Goal: Task Accomplishment & Management: Use online tool/utility

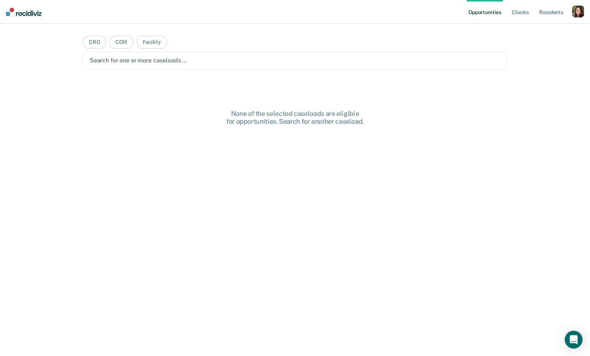
click at [582, 12] on div "button" at bounding box center [579, 12] width 12 height 12
click at [528, 26] on div "Profile How it works Log Out" at bounding box center [549, 39] width 72 height 36
click at [528, 27] on link "Profile" at bounding box center [549, 30] width 60 height 6
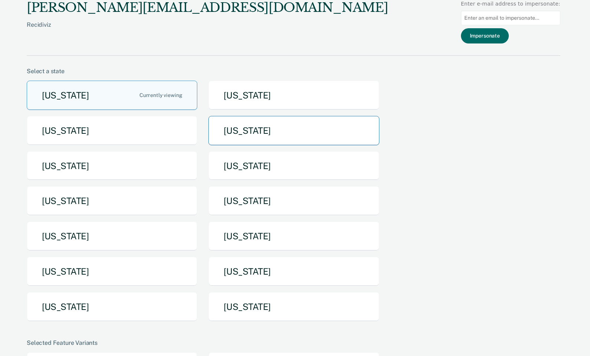
click at [260, 133] on button "[US_STATE]" at bounding box center [294, 130] width 171 height 29
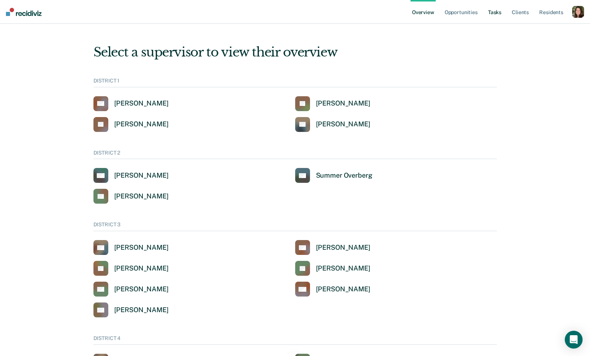
click at [496, 15] on link "Tasks" at bounding box center [495, 12] width 16 height 24
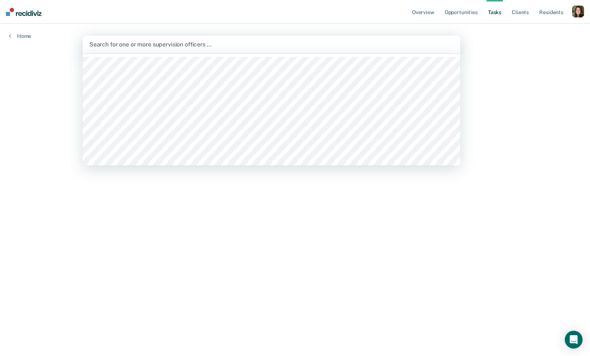
click at [204, 43] on div at bounding box center [271, 44] width 364 height 9
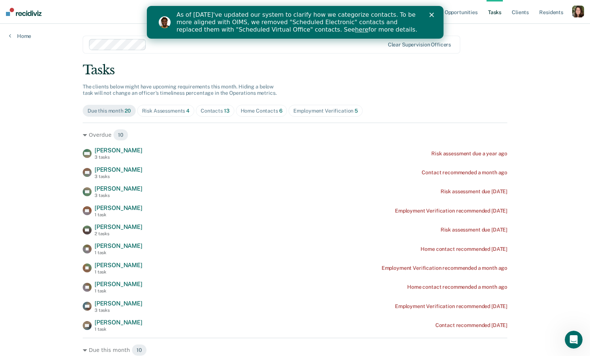
click at [436, 15] on div "Close" at bounding box center [432, 15] width 7 height 4
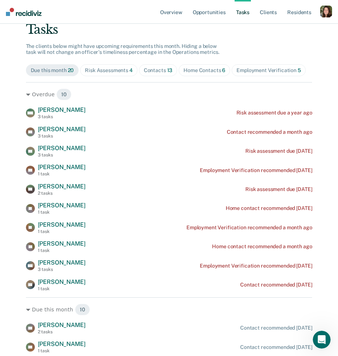
scroll to position [70, 0]
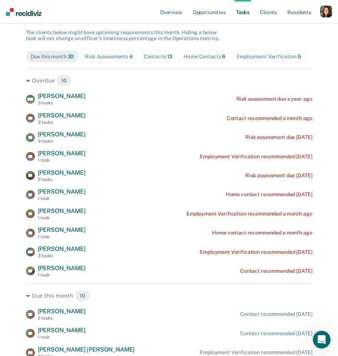
click at [188, 56] on div "Home Contacts 6" at bounding box center [205, 56] width 42 height 6
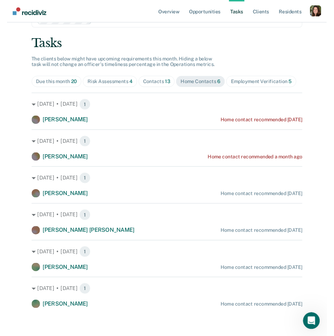
scroll to position [40, 0]
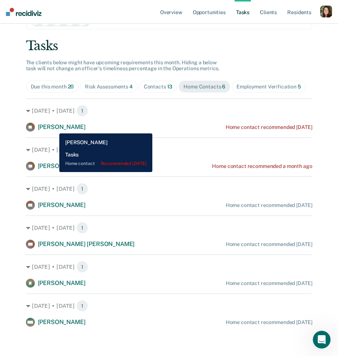
click at [54, 128] on span "[PERSON_NAME]" at bounding box center [62, 126] width 48 height 7
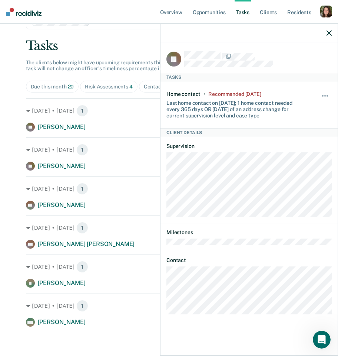
drag, startPoint x: 254, startPoint y: 117, endPoint x: 162, endPoint y: 99, distance: 93.4
click at [163, 99] on div "JB Tasks Home contact • Recommended [DATE] Last home contact on [DATE]; 1 home …" at bounding box center [249, 197] width 177 height 311
click at [289, 122] on div "Home contact • Recommended [DATE] Last home contact on [DATE]; 1 home contact n…" at bounding box center [250, 105] width 166 height 46
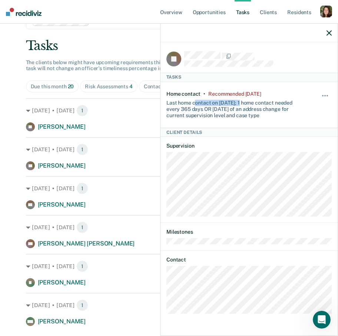
drag, startPoint x: 201, startPoint y: 105, endPoint x: 240, endPoint y: 102, distance: 38.7
click at [240, 102] on div "Last home contact on [DATE]; 1 home contact needed every 365 days OR [DATE] of …" at bounding box center [236, 108] width 138 height 22
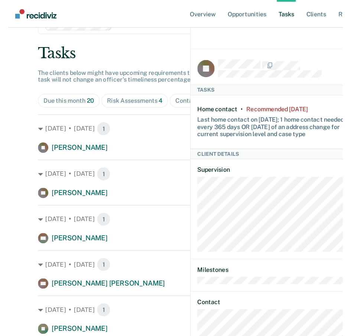
scroll to position [0, 0]
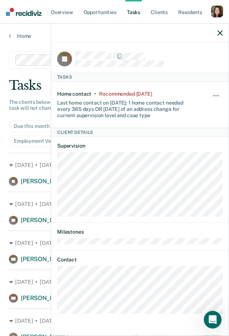
click at [218, 32] on icon "button" at bounding box center [219, 32] width 5 height 5
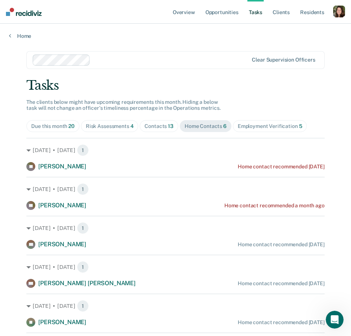
click at [257, 157] on div "[DATE] • [DATE] 1 [PERSON_NAME] Home contact recommended [DATE]" at bounding box center [175, 154] width 298 height 33
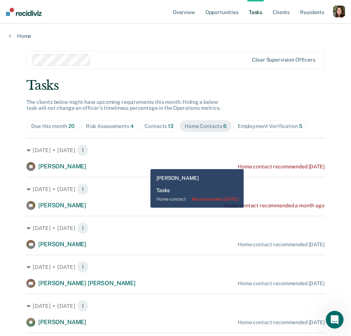
click at [258, 164] on div "Home contact recommended [DATE]" at bounding box center [281, 167] width 87 height 6
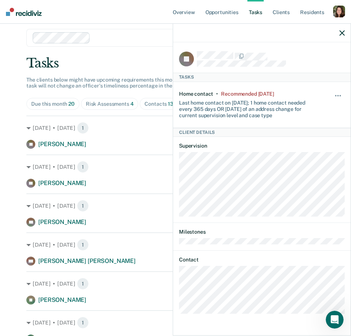
scroll to position [26, 0]
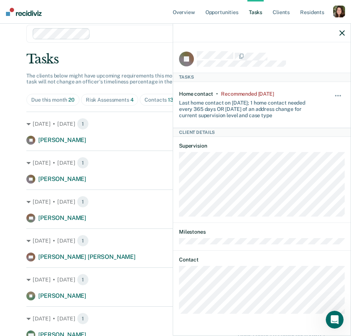
click at [338, 28] on div at bounding box center [261, 33] width 177 height 19
click at [342, 35] on icon "button" at bounding box center [341, 32] width 5 height 5
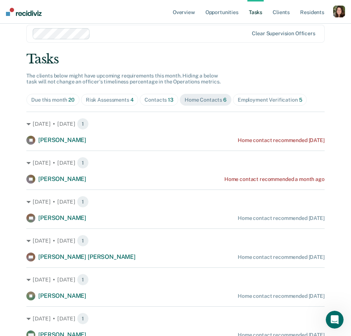
click at [66, 95] on span "Due this month 20" at bounding box center [52, 100] width 53 height 12
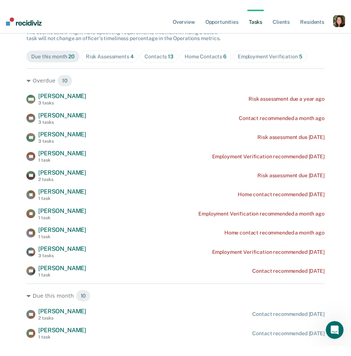
scroll to position [73, 0]
